Goal: Transaction & Acquisition: Purchase product/service

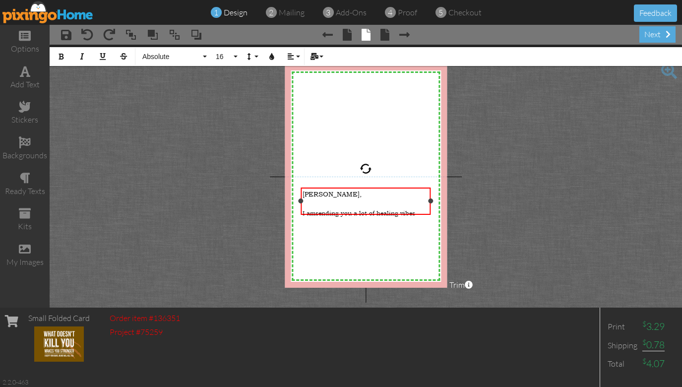
click at [415, 209] on span "sending you a lot of healing vibes" at bounding box center [365, 213] width 100 height 8
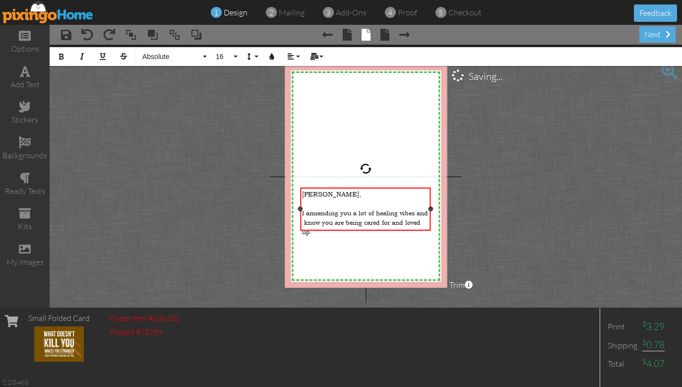
click at [301, 208] on div "[PERSON_NAME], ​ I am sending you a lot of healing vibes and know you are being…" at bounding box center [366, 209] width 130 height 44
click at [430, 206] on div at bounding box center [430, 204] width 5 height 5
click at [366, 223] on div "[PERSON_NAME], ​ I am sending you a lot of healing vibes and know you are being…" at bounding box center [365, 205] width 131 height 36
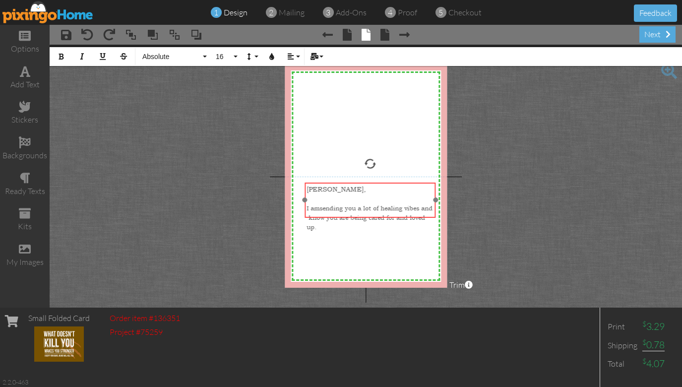
drag, startPoint x: 364, startPoint y: 222, endPoint x: 369, endPoint y: 217, distance: 7.0
click at [369, 217] on div "[PERSON_NAME], ​ I am sending you a lot of healing vibes and know you are being…" at bounding box center [370, 208] width 131 height 51
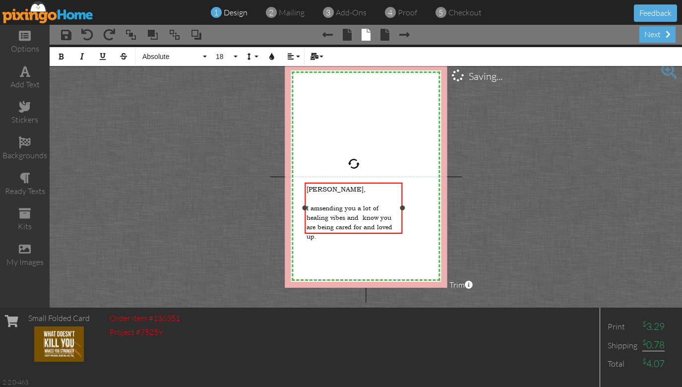
drag, startPoint x: 434, startPoint y: 200, endPoint x: 400, endPoint y: 205, distance: 33.5
click at [400, 205] on div "[PERSON_NAME], ​ I am sending you a lot of healing vibes and know you are being…" at bounding box center [354, 209] width 98 height 52
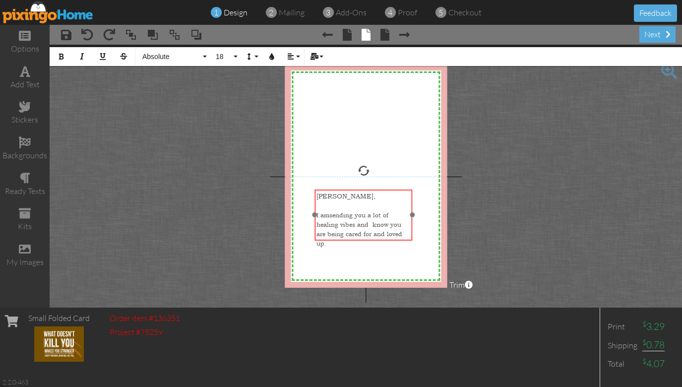
drag, startPoint x: 357, startPoint y: 182, endPoint x: 366, endPoint y: 188, distance: 11.7
click at [366, 188] on div at bounding box center [363, 215] width 103 height 57
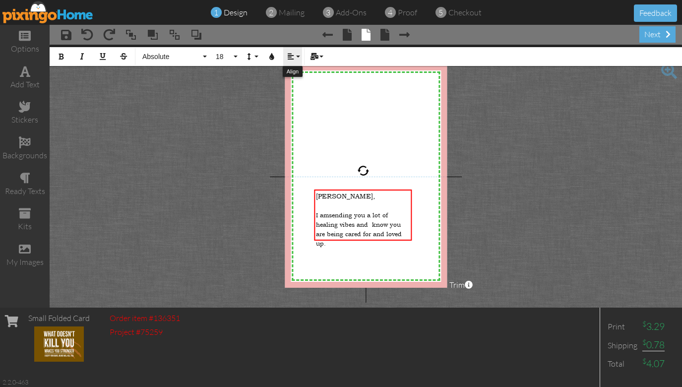
click at [294, 57] on button "Align" at bounding box center [292, 56] width 19 height 19
click at [300, 88] on link "[GEOGRAPHIC_DATA]" at bounding box center [298, 93] width 30 height 15
click at [293, 54] on icon "button" at bounding box center [290, 56] width 7 height 7
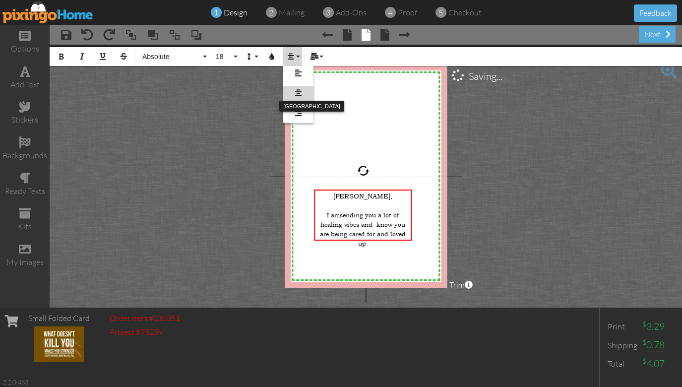
click at [300, 95] on icon at bounding box center [298, 92] width 6 height 7
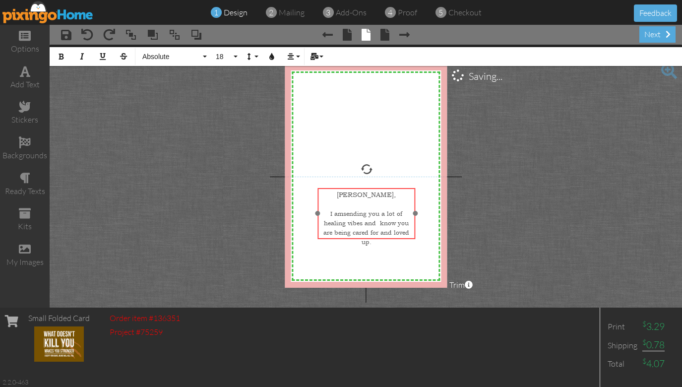
click at [391, 239] on div "[PERSON_NAME], ​ I am sending you a lot of healing vibes and know you are being…" at bounding box center [367, 218] width 98 height 61
click at [386, 239] on div "[PERSON_NAME], ​ I am sending you a lot of healing vibes and know you are being…" at bounding box center [366, 218] width 98 height 61
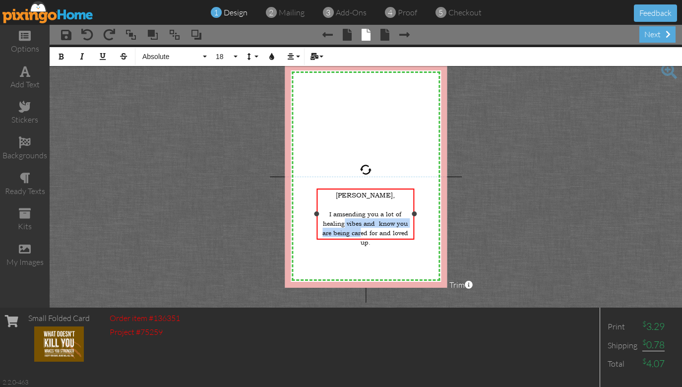
drag, startPoint x: 345, startPoint y: 221, endPoint x: 358, endPoint y: 221, distance: 12.9
click at [358, 221] on span "sending you a lot of healing vibes and know you are being cared for and loved u…" at bounding box center [365, 228] width 86 height 36
click at [362, 220] on span "sending you a lot of healing vibes and know you are being cared for and loved u…" at bounding box center [365, 228] width 86 height 36
click at [361, 220] on span "sending you a lot of healing vibes and know you are being cared for and loved u…" at bounding box center [365, 228] width 86 height 36
drag, startPoint x: 361, startPoint y: 220, endPoint x: 349, endPoint y: 220, distance: 11.4
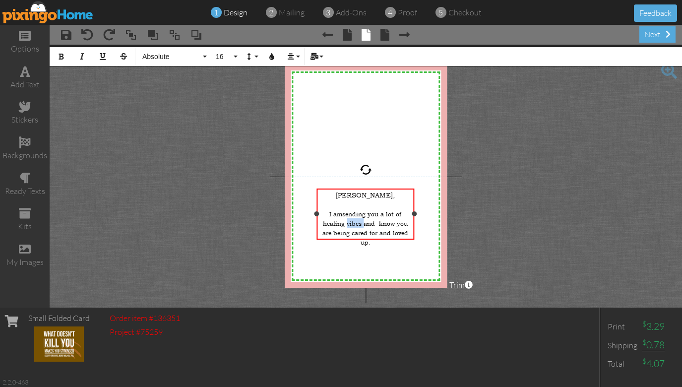
click at [349, 220] on span "sending you a lot of healing vibes and know you are being cared for and loved u…" at bounding box center [365, 228] width 86 height 36
click at [369, 211] on span "sending you a lot of healing vibes and know you are being cared for and loved u…" at bounding box center [365, 228] width 86 height 36
drag, startPoint x: 336, startPoint y: 218, endPoint x: 403, endPoint y: 237, distance: 69.7
click at [403, 237] on div "[PERSON_NAME], ​ I am sending healing vibes your [DOMAIN_NAME] a lot of healing…" at bounding box center [365, 223] width 94 height 66
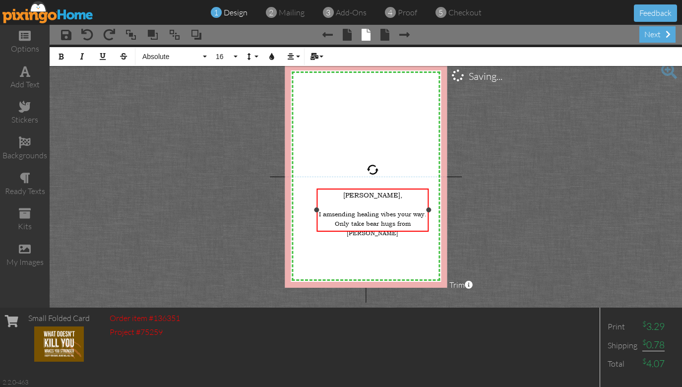
drag, startPoint x: 413, startPoint y: 214, endPoint x: 428, endPoint y: 214, distance: 14.4
click at [428, 214] on div "[PERSON_NAME], ​ I am sending healing vibes your way.​ Only take bear hugs from…" at bounding box center [373, 210] width 112 height 44
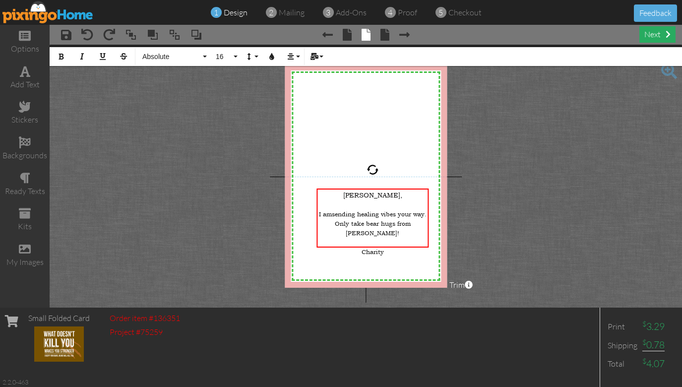
click at [649, 34] on div "next" at bounding box center [657, 34] width 36 height 16
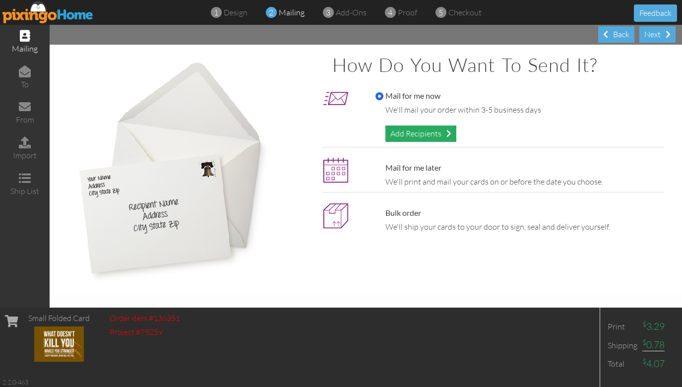
click at [420, 131] on div "Add Recipients" at bounding box center [420, 133] width 71 height 16
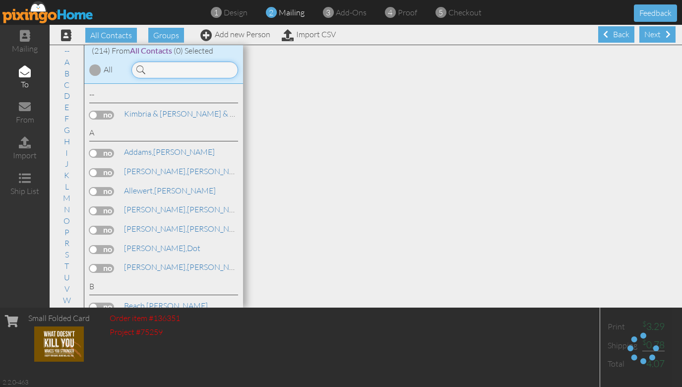
click at [169, 71] on input at bounding box center [184, 70] width 107 height 17
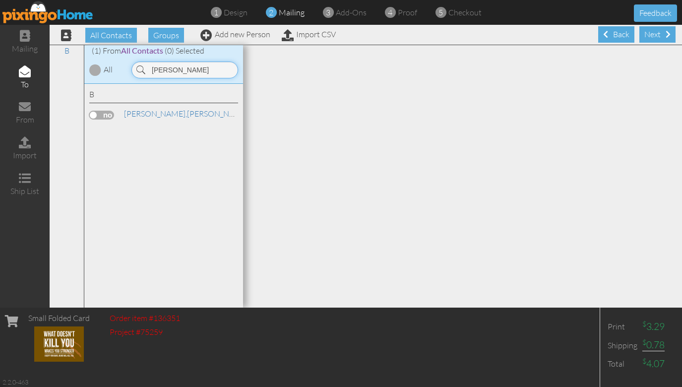
type input "[PERSON_NAME]"
drag, startPoint x: 165, startPoint y: 88, endPoint x: 196, endPoint y: 113, distance: 40.2
click at [248, 113] on span "[PERSON_NAME]" at bounding box center [278, 113] width 60 height 9
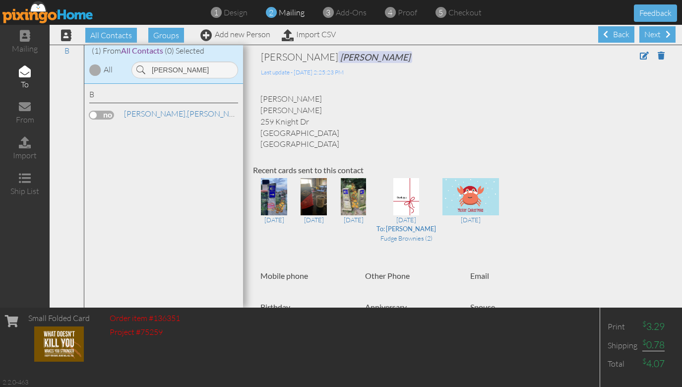
click at [91, 111] on label at bounding box center [101, 115] width 25 height 9
click at [0, 0] on input "checkbox" at bounding box center [0, 0] width 0 height 0
click at [647, 55] on span at bounding box center [644, 56] width 9 height 8
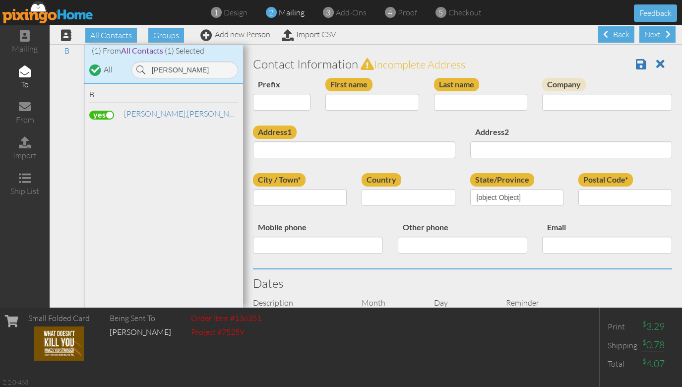
type input "[PERSON_NAME]"
type input "259 Knight Dr"
type input "[GEOGRAPHIC_DATA][PERSON_NAME]"
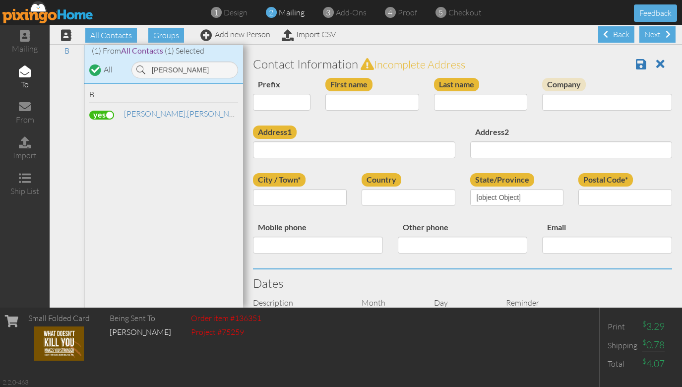
type input "94901"
select select "object:2953"
select select "object:3198"
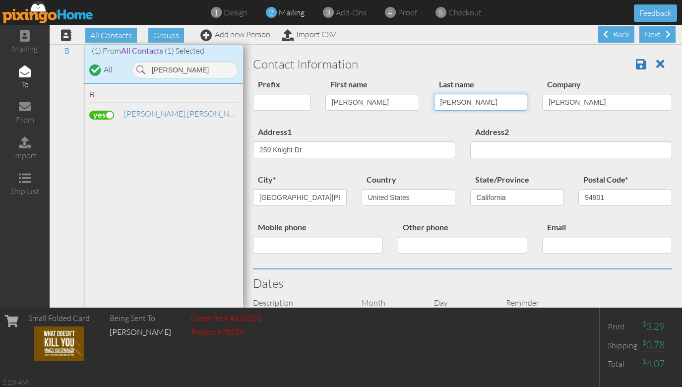
drag, startPoint x: 468, startPoint y: 102, endPoint x: 428, endPoint y: 101, distance: 40.2
type input "Shimano"
drag, startPoint x: 354, startPoint y: 105, endPoint x: 317, endPoint y: 105, distance: 36.2
type input "[PERSON_NAME]"
drag, startPoint x: 548, startPoint y: 102, endPoint x: 605, endPoint y: 102, distance: 57.0
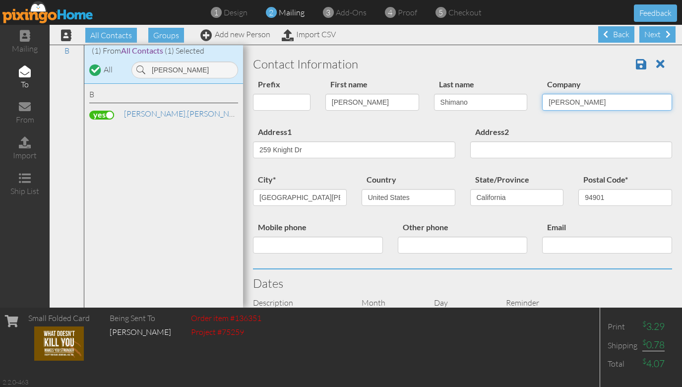
click at [605, 102] on input "[PERSON_NAME]" at bounding box center [607, 102] width 130 height 17
click at [641, 62] on span at bounding box center [641, 64] width 10 height 12
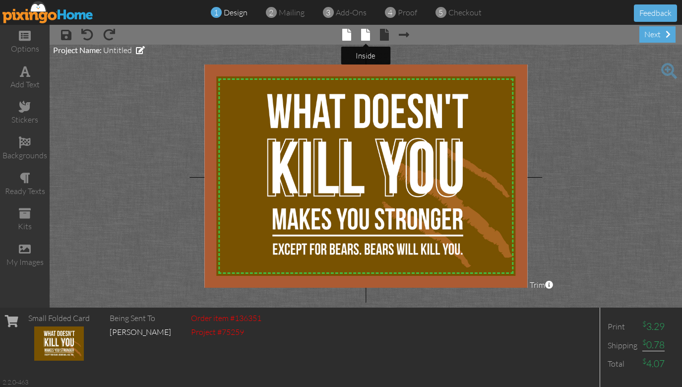
click at [366, 37] on span at bounding box center [365, 35] width 9 height 12
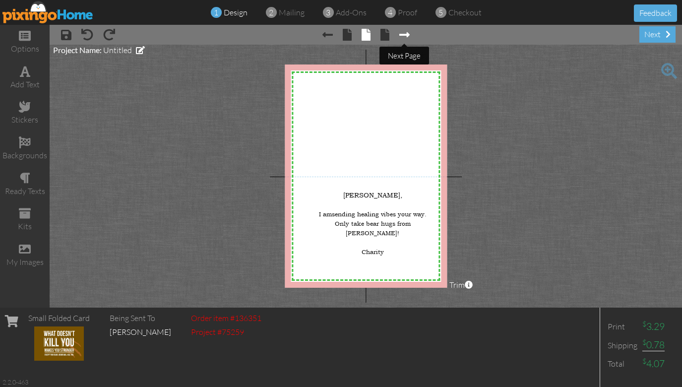
click at [409, 39] on span at bounding box center [404, 35] width 10 height 12
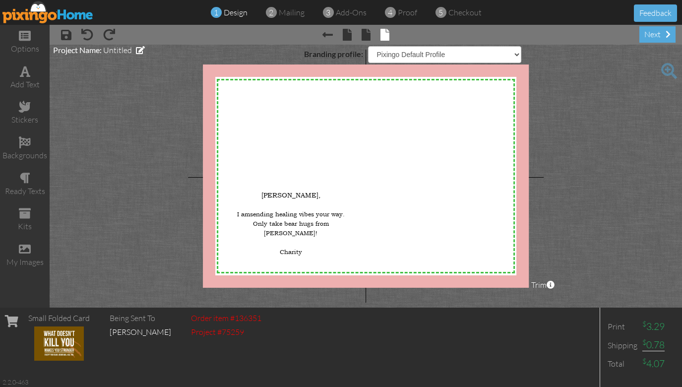
select select "object:134"
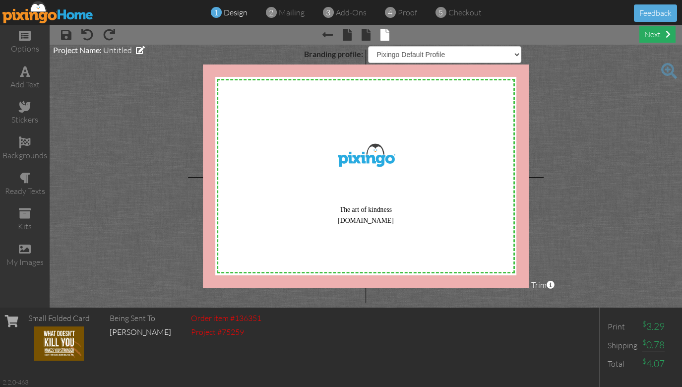
click at [653, 35] on div "next" at bounding box center [657, 34] width 36 height 16
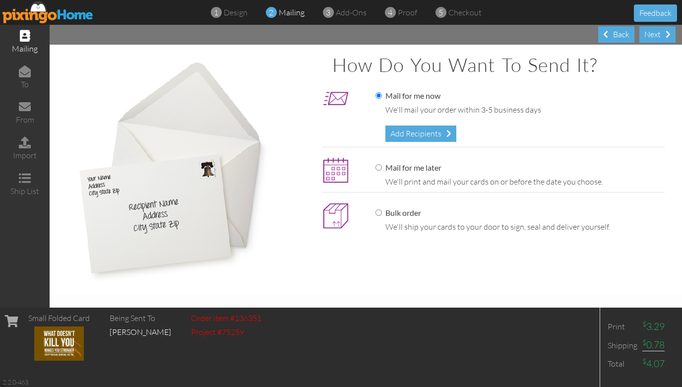
click at [420, 98] on label "Mail for me now" at bounding box center [407, 95] width 65 height 11
click at [382, 98] on input "Mail for me now" at bounding box center [378, 95] width 6 height 6
click at [339, 14] on span "add-ons" at bounding box center [351, 12] width 31 height 10
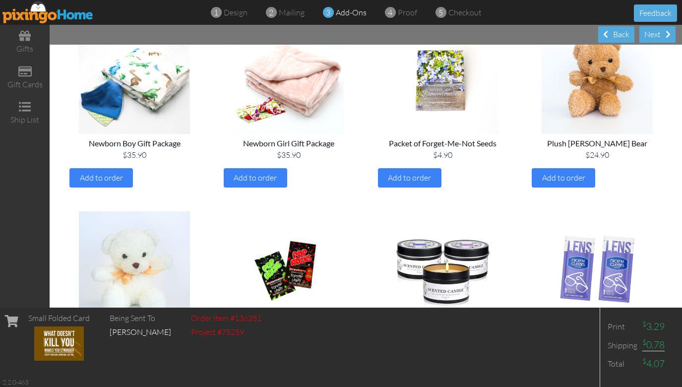
scroll to position [952, 0]
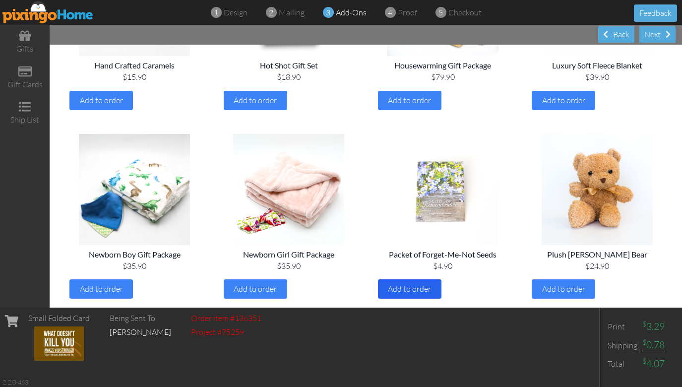
click at [423, 284] on span "Add to order" at bounding box center [409, 289] width 43 height 10
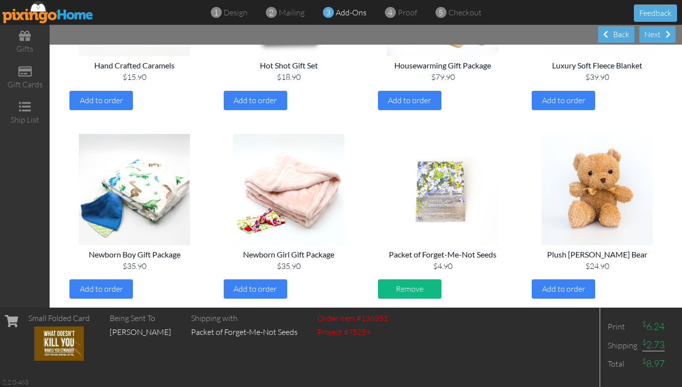
click at [428, 279] on div "Remove" at bounding box center [409, 288] width 63 height 19
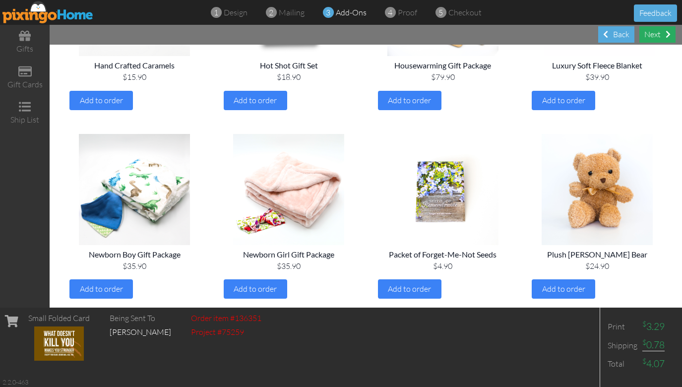
click at [656, 27] on div "Next" at bounding box center [657, 34] width 36 height 16
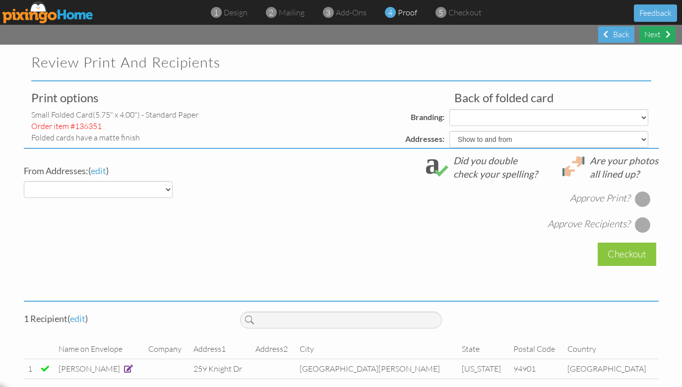
select select "object:289"
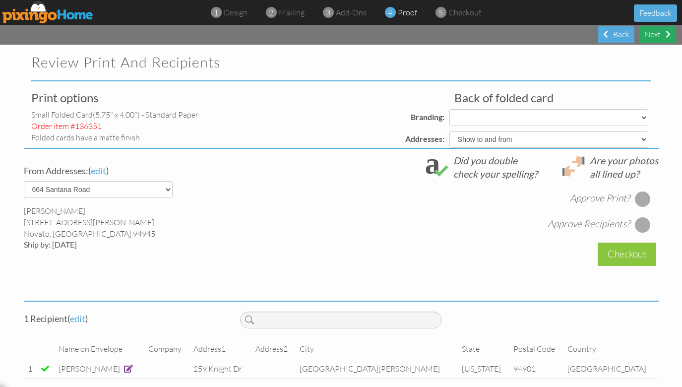
select select "object:291"
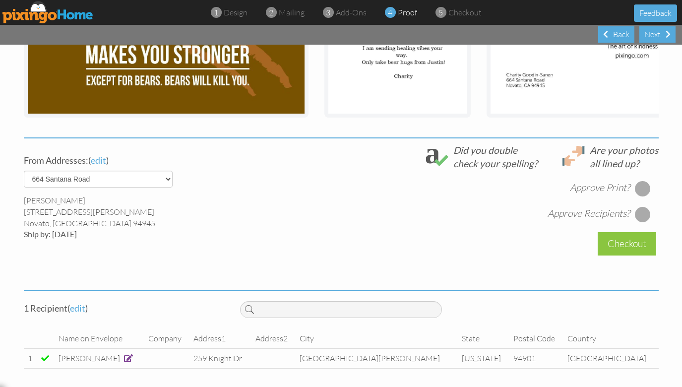
scroll to position [270, 0]
click at [645, 192] on div at bounding box center [643, 189] width 16 height 16
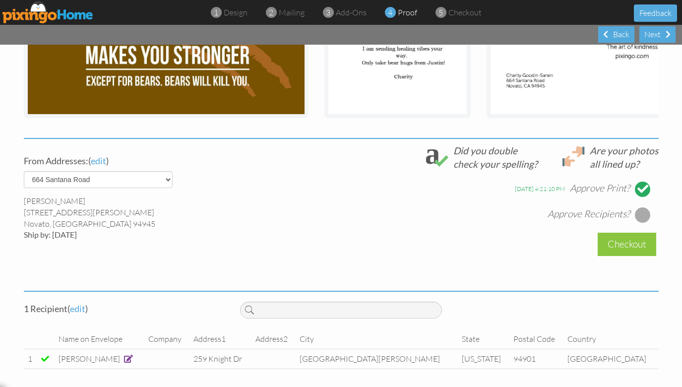
click at [643, 213] on div at bounding box center [643, 215] width 16 height 16
click at [637, 243] on div "Checkout" at bounding box center [627, 244] width 59 height 23
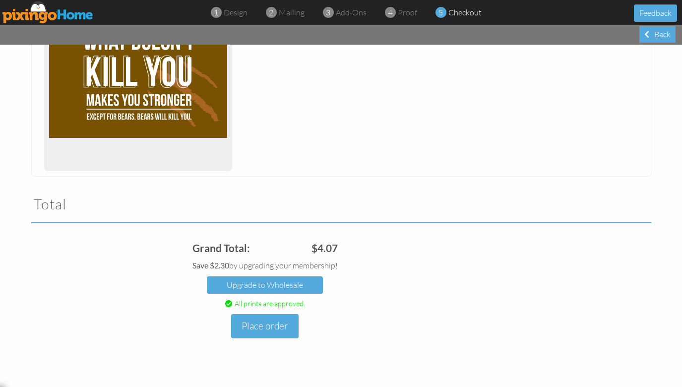
scroll to position [185, 0]
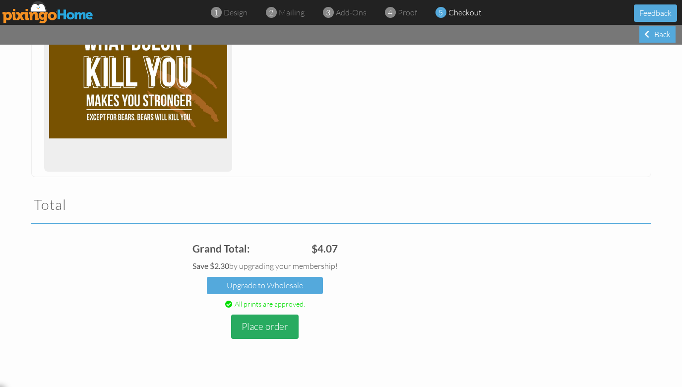
click at [286, 324] on button "Place order" at bounding box center [264, 326] width 67 height 24
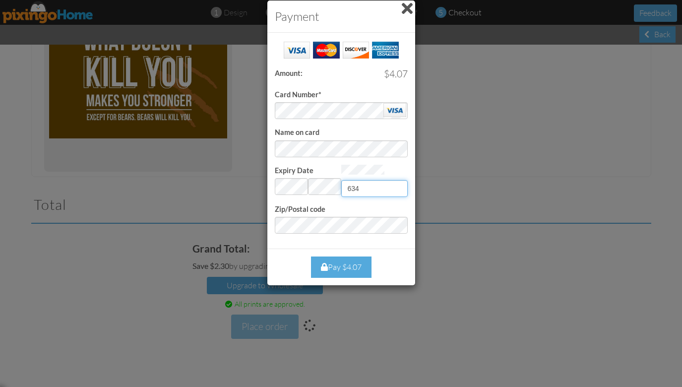
type input "634"
click at [355, 256] on div "Pay $4.07" at bounding box center [341, 266] width 61 height 21
